Goal: Task Accomplishment & Management: Complete application form

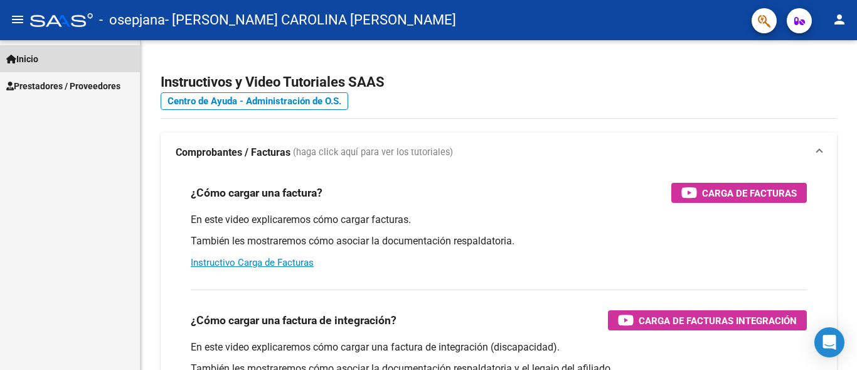
click at [48, 53] on link "Inicio" at bounding box center [70, 58] width 140 height 27
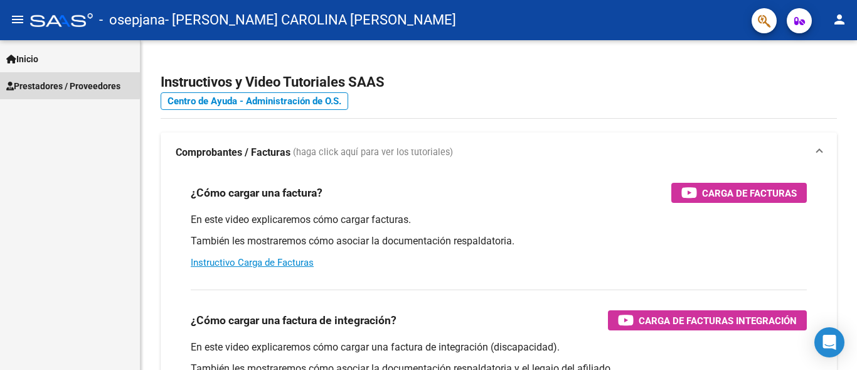
click at [63, 84] on span "Prestadores / Proveedores" at bounding box center [63, 86] width 114 height 14
click at [99, 83] on span "Prestadores / Proveedores" at bounding box center [63, 86] width 114 height 14
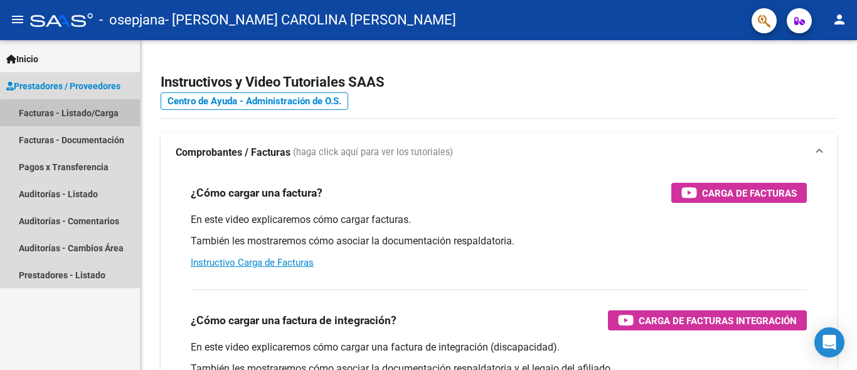
click at [115, 114] on link "Facturas - Listado/Carga" at bounding box center [70, 112] width 140 height 27
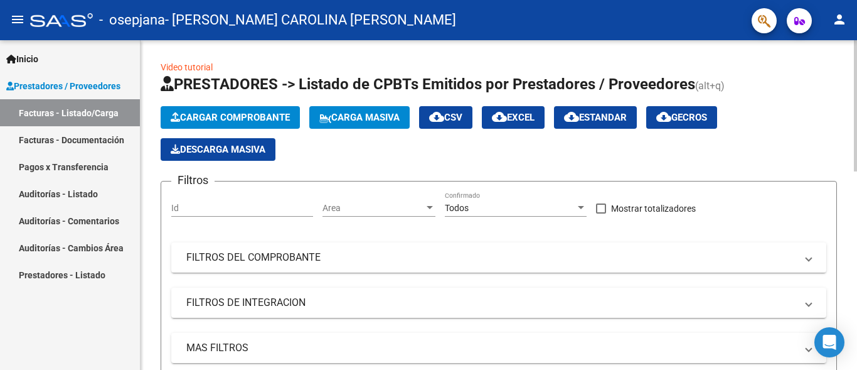
click at [270, 119] on span "Cargar Comprobante" at bounding box center [230, 117] width 119 height 11
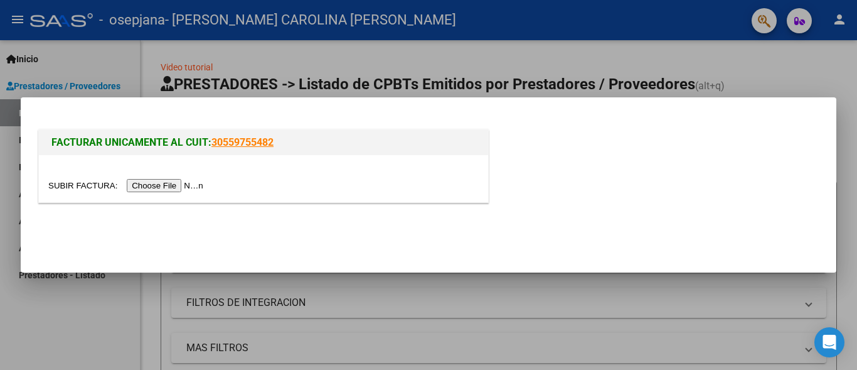
click at [152, 183] on input "file" at bounding box center [127, 185] width 159 height 13
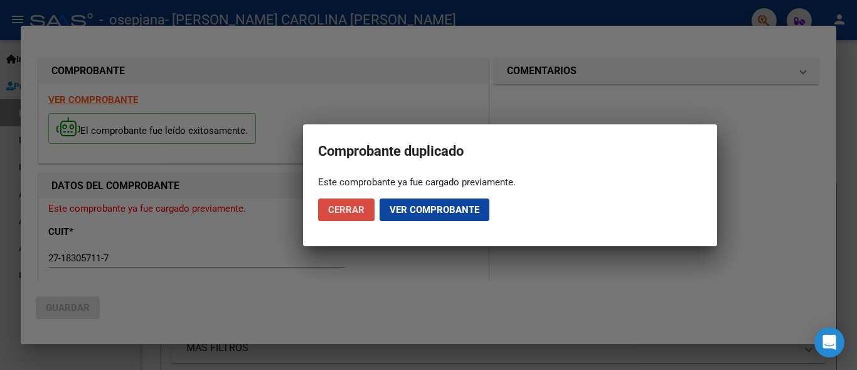
click at [338, 209] on span "Cerrar" at bounding box center [346, 209] width 36 height 11
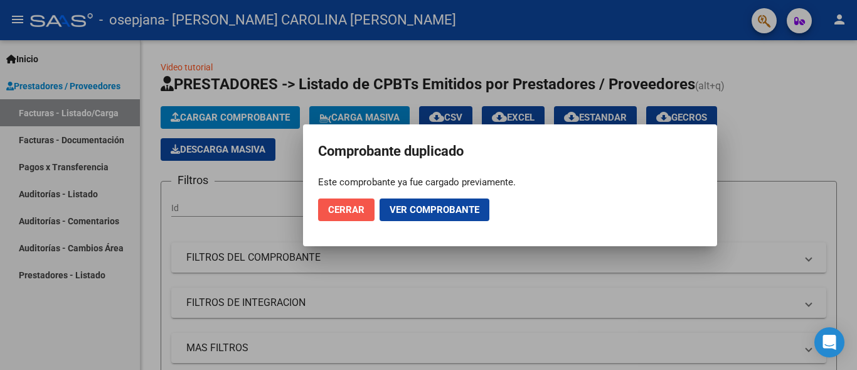
click at [340, 211] on span "Cerrar" at bounding box center [346, 209] width 36 height 11
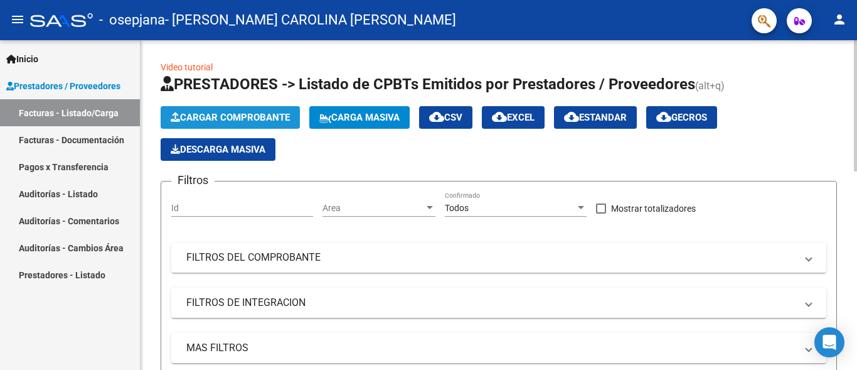
click at [233, 119] on span "Cargar Comprobante" at bounding box center [230, 117] width 119 height 11
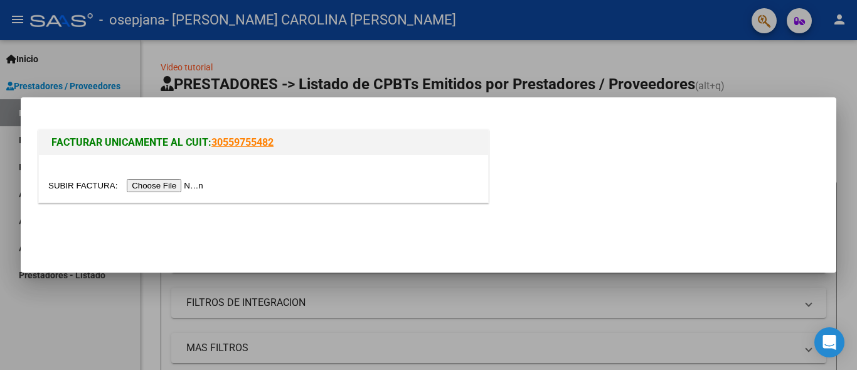
click at [183, 187] on input "file" at bounding box center [127, 185] width 159 height 13
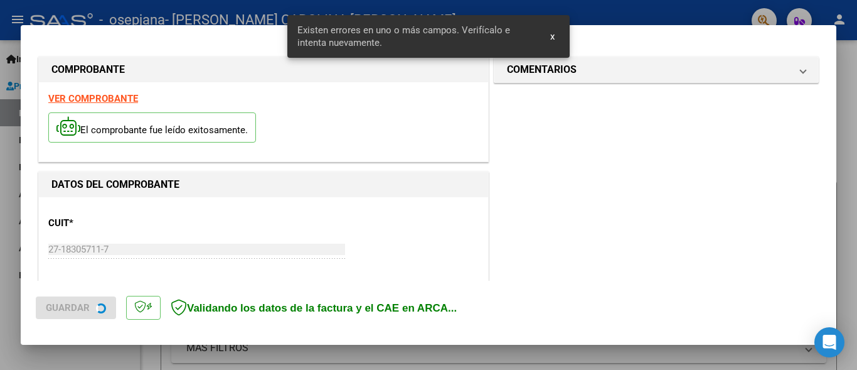
scroll to position [293, 0]
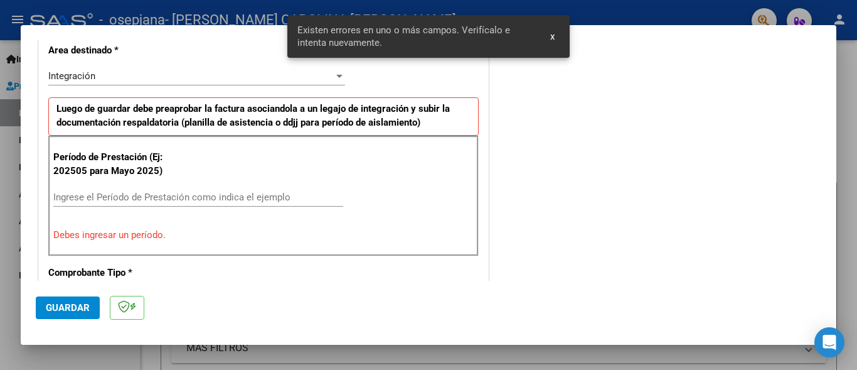
click at [141, 196] on input "Ingrese el Período de Prestación como indica el ejemplo" at bounding box center [198, 196] width 290 height 11
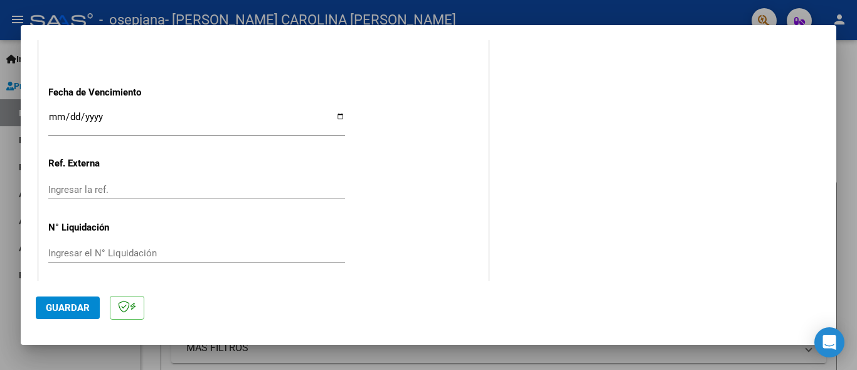
scroll to position [795, 0]
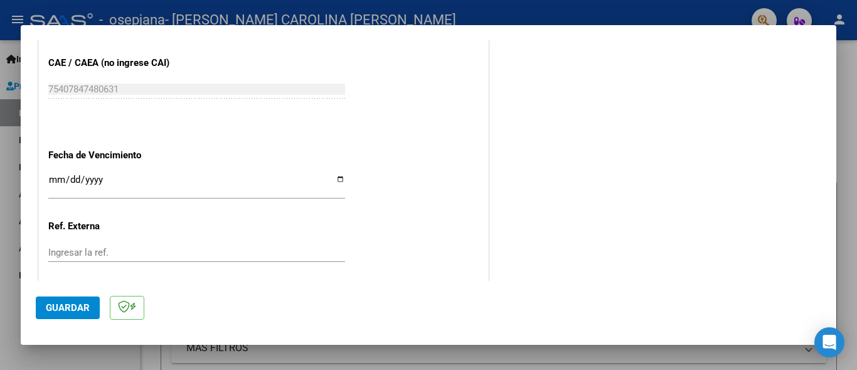
type input "202509"
click at [120, 178] on input "Ingresar la fecha" at bounding box center [196, 184] width 297 height 20
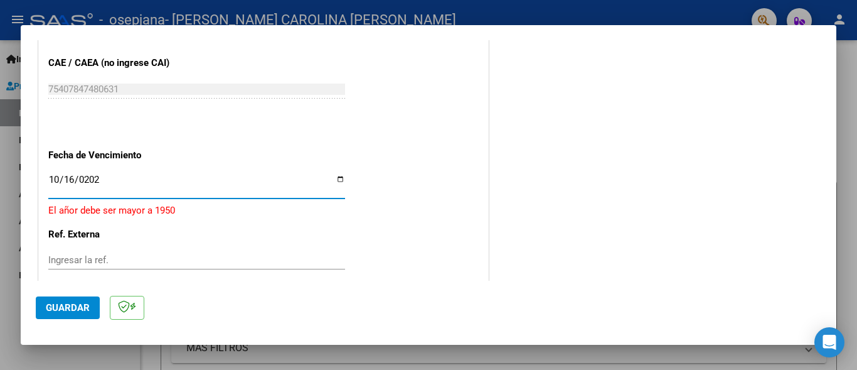
type input "[DATE]"
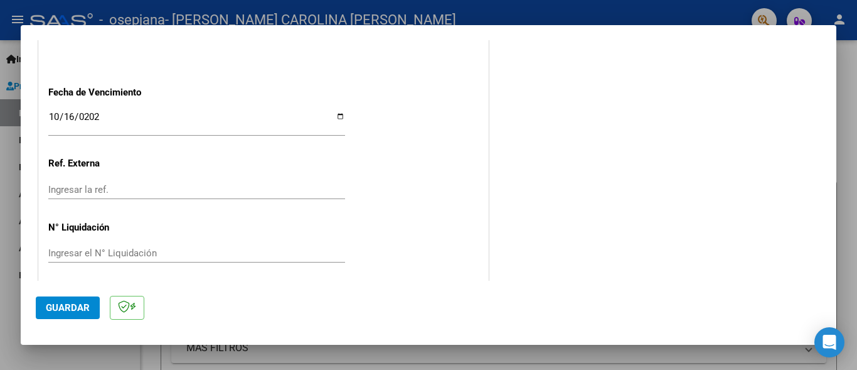
scroll to position [864, 0]
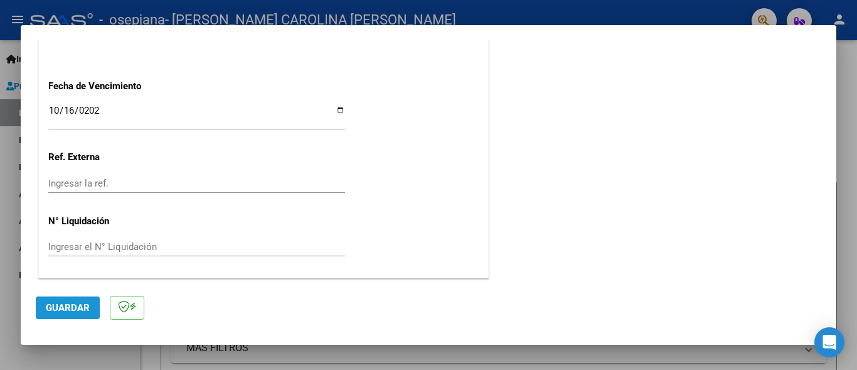
click at [60, 300] on button "Guardar" at bounding box center [68, 307] width 64 height 23
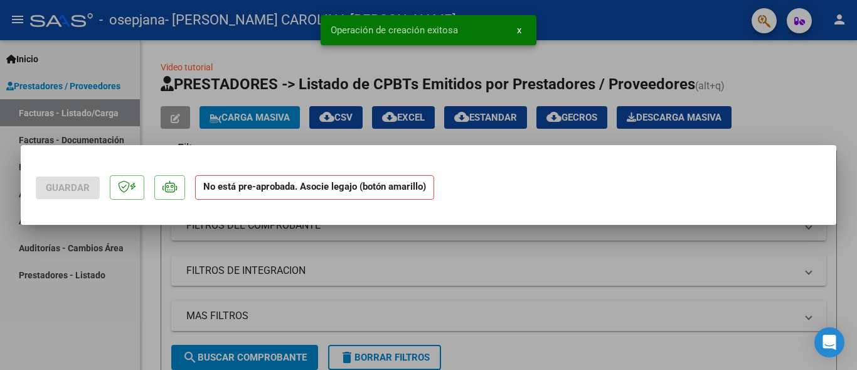
scroll to position [0, 0]
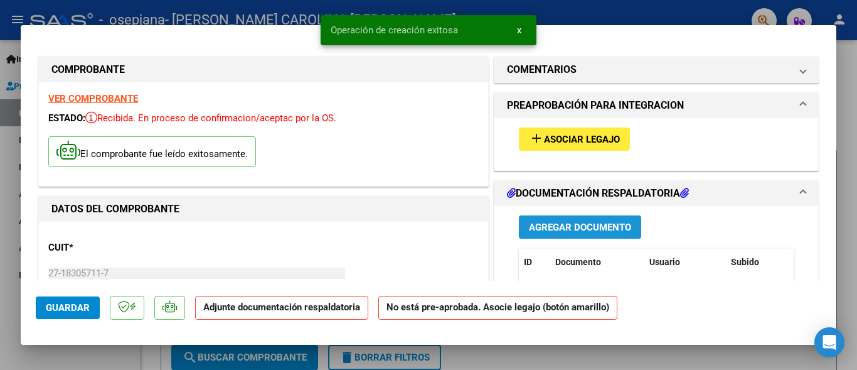
click at [580, 227] on span "Agregar Documento" at bounding box center [580, 226] width 102 height 11
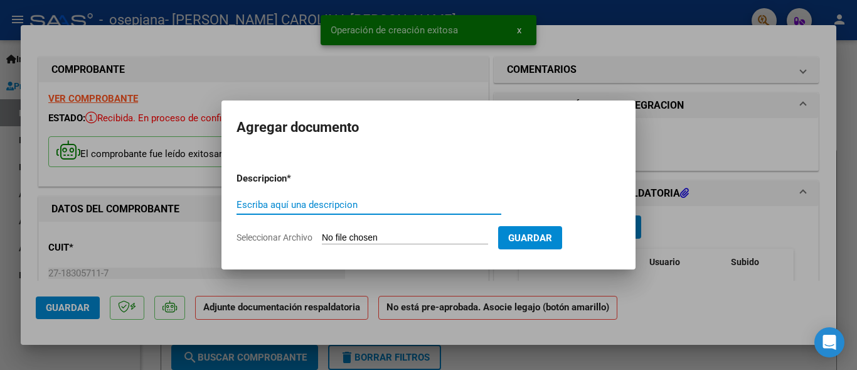
click at [360, 202] on input "Escriba aquí una descripcion" at bounding box center [369, 204] width 265 height 11
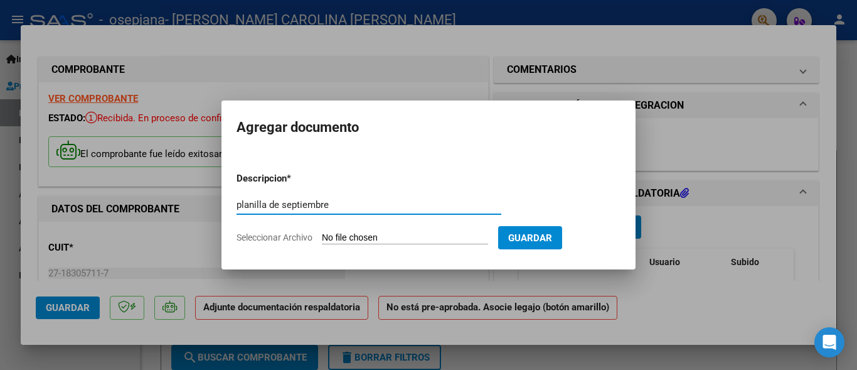
type input "planilla de septiembre"
click at [548, 237] on span "Guardar" at bounding box center [530, 237] width 44 height 11
click at [409, 235] on input "Seleccionar Archivo" at bounding box center [405, 238] width 166 height 12
type input "C:\fakepath\planilla septiembre.pdf"
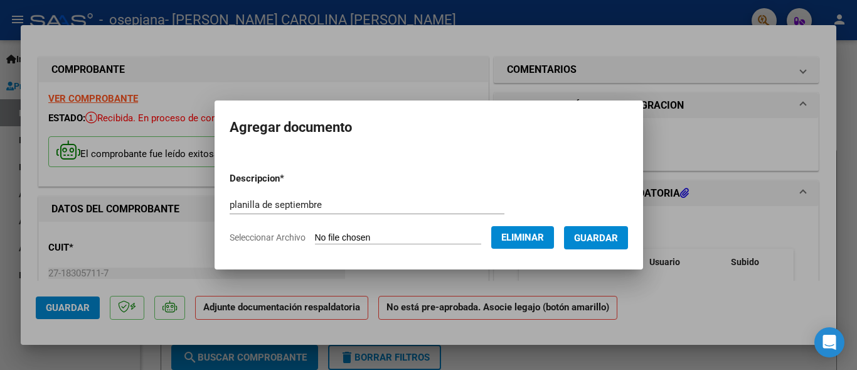
click at [618, 237] on span "Guardar" at bounding box center [596, 237] width 44 height 11
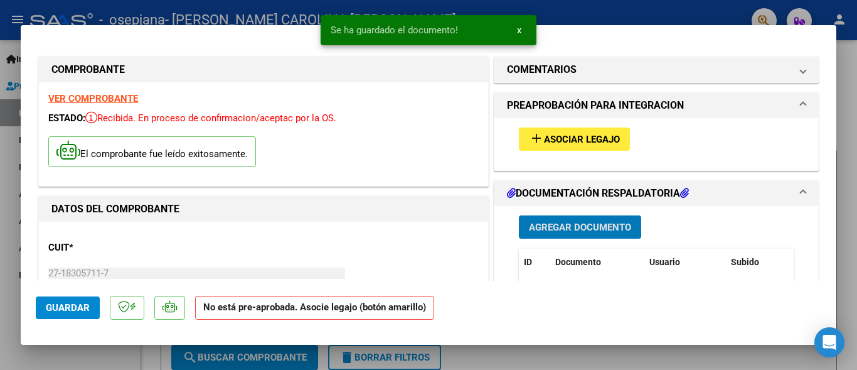
click at [73, 311] on span "Guardar" at bounding box center [68, 307] width 44 height 11
click at [845, 105] on div at bounding box center [428, 185] width 857 height 370
